Goal: Find contact information: Find contact information

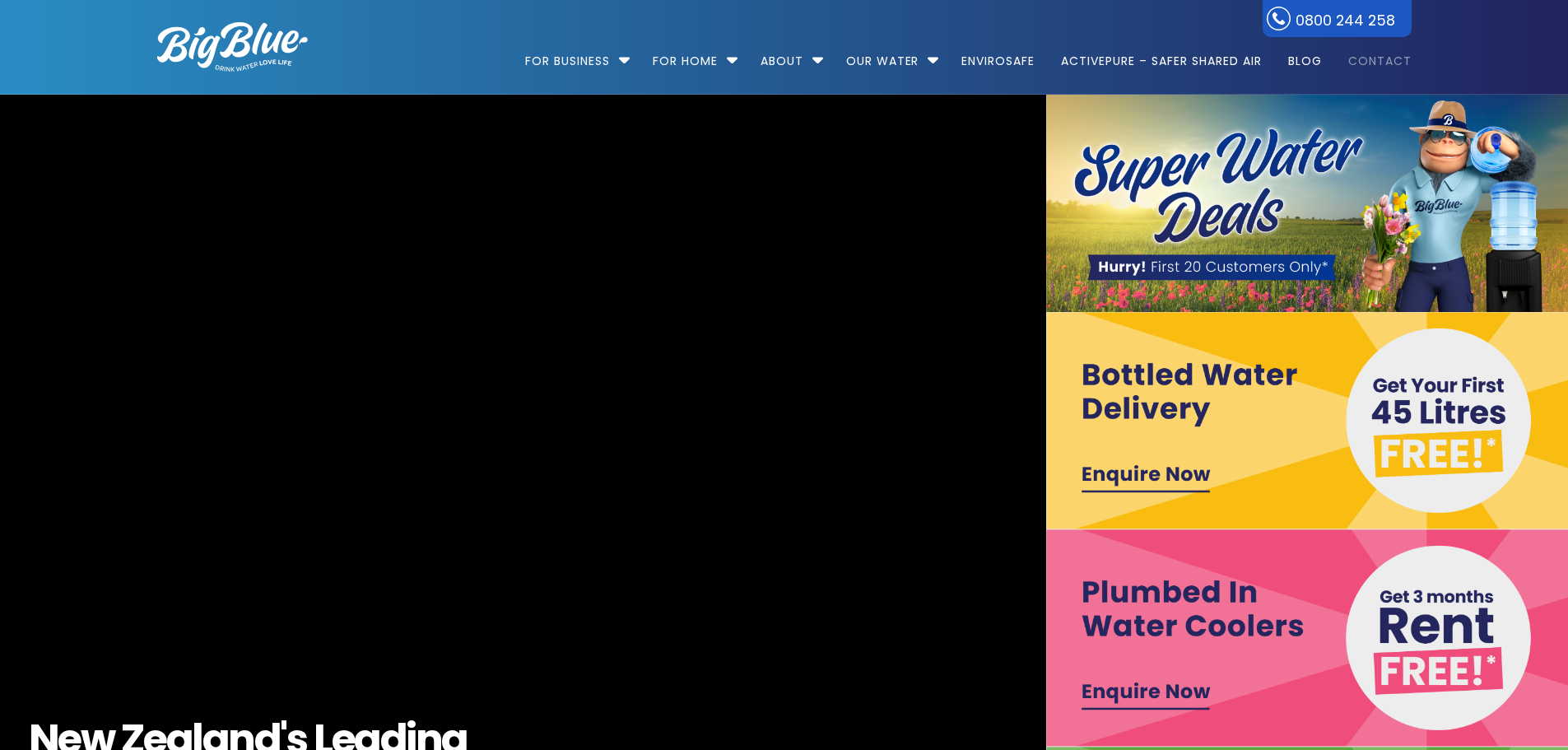
click at [1377, 64] on link "Contact" at bounding box center [1375, 53] width 75 height 106
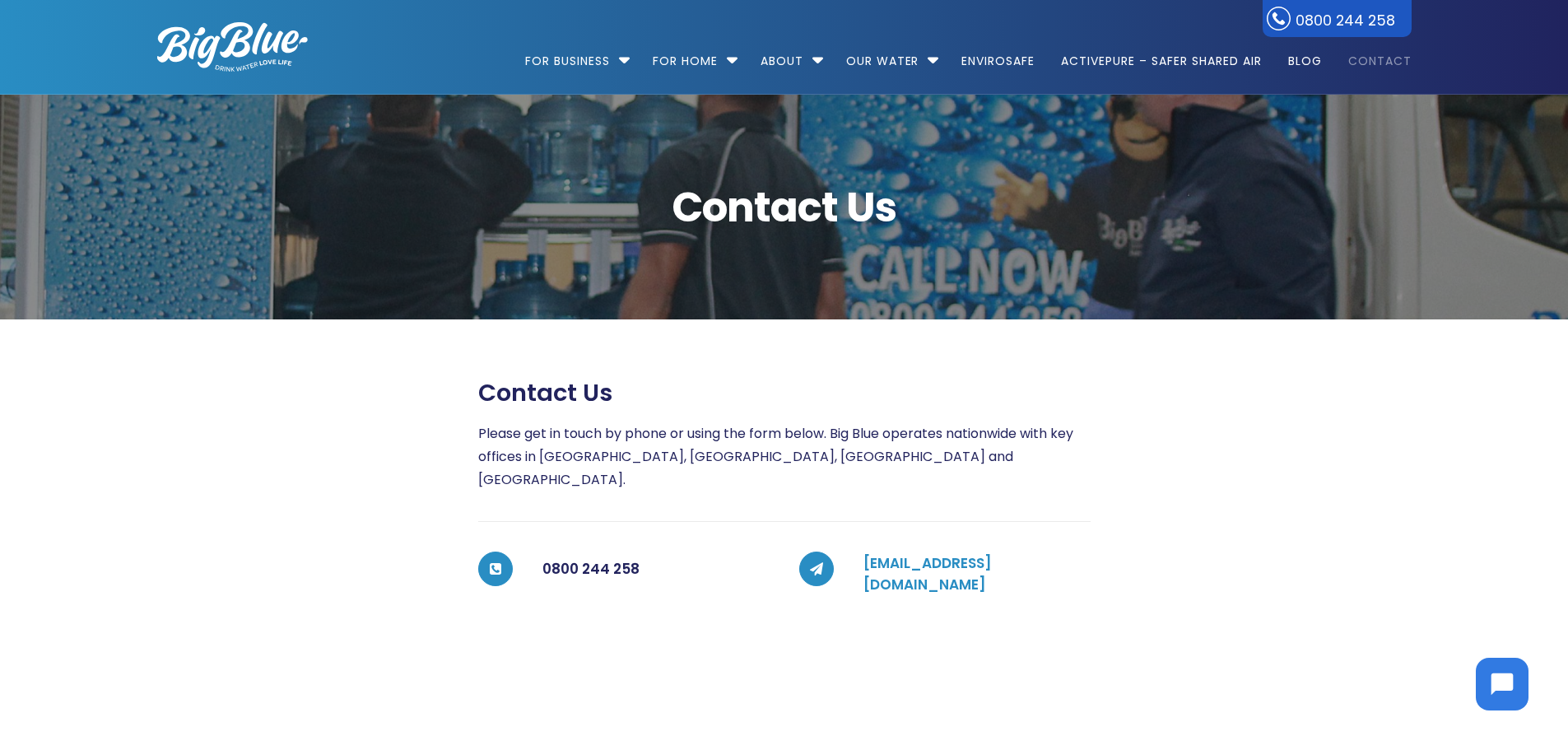
click at [944, 553] on link "customerservices@bigblue.co.nz" at bounding box center [927, 573] width 128 height 41
